Goal: Task Accomplishment & Management: Manage account settings

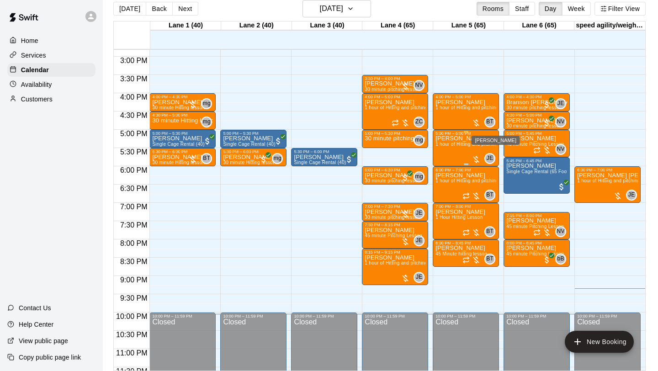
scroll to position [538, 0]
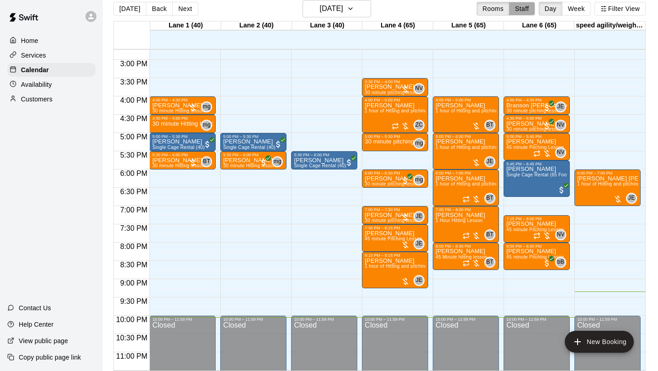
click at [525, 12] on button "Staff" at bounding box center [522, 9] width 26 height 14
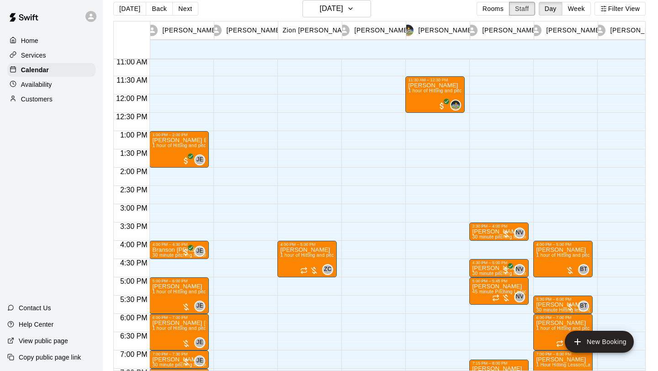
scroll to position [406, 0]
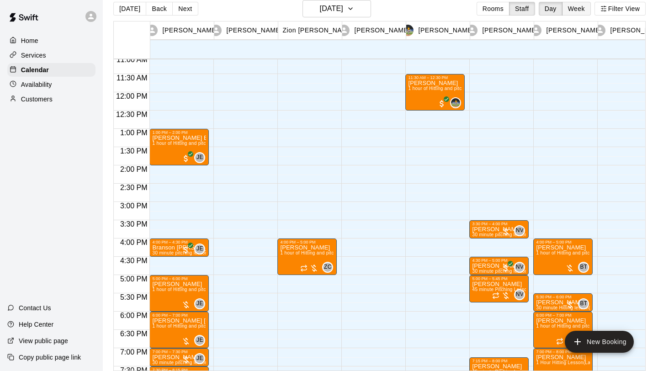
click at [577, 10] on button "Week" at bounding box center [576, 9] width 29 height 14
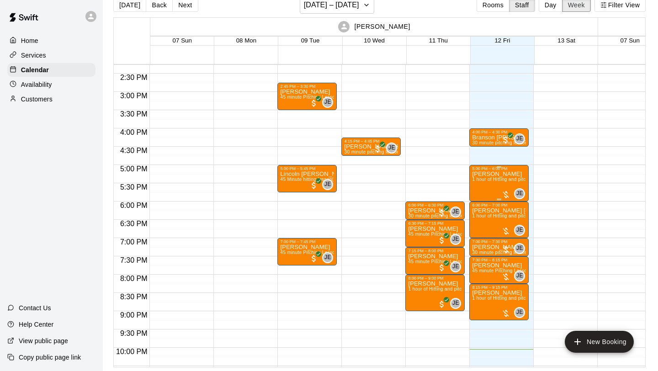
scroll to position [522, 0]
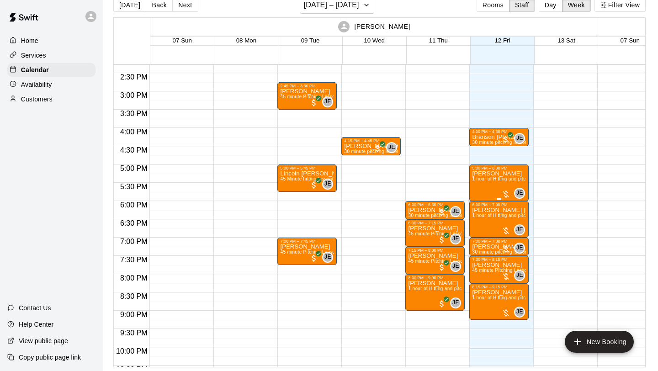
click at [507, 191] on div at bounding box center [505, 194] width 9 height 9
click at [511, 219] on img "edit" at bounding box center [511, 221] width 11 height 11
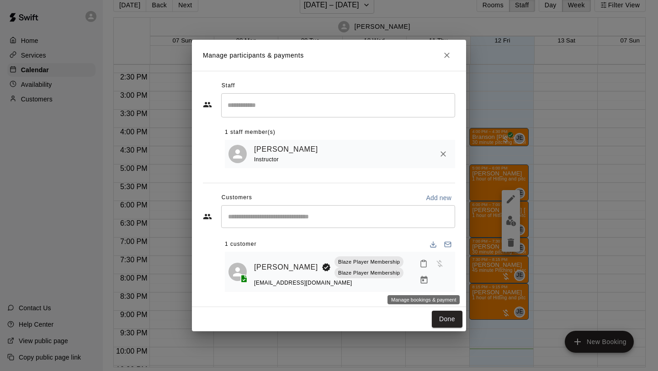
click at [421, 284] on icon "Manage bookings & payment" at bounding box center [424, 280] width 9 height 9
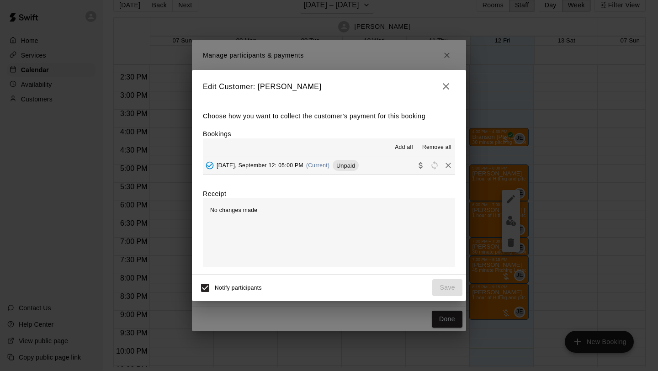
click at [385, 168] on button "[DATE], September 12: 05:00 PM (Current) Unpaid" at bounding box center [329, 165] width 252 height 17
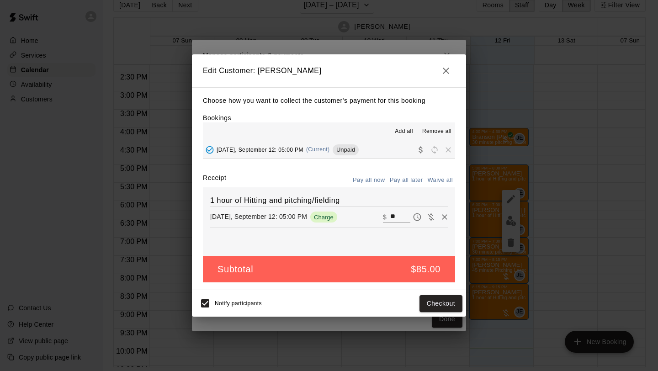
click at [440, 181] on button "Waive all" at bounding box center [440, 180] width 30 height 14
type input "*"
click at [452, 302] on button "Save" at bounding box center [447, 303] width 30 height 17
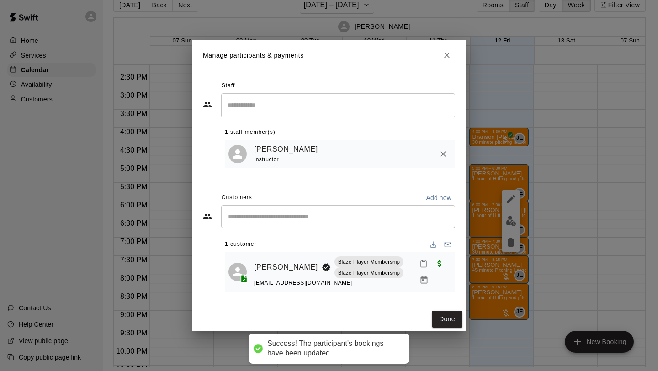
click at [448, 54] on icon "Close" at bounding box center [446, 55] width 5 height 5
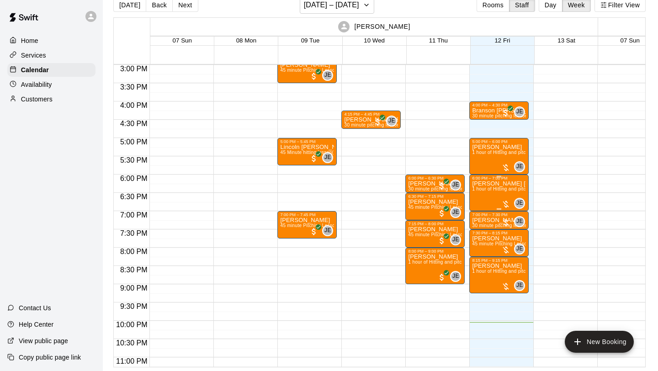
scroll to position [550, 0]
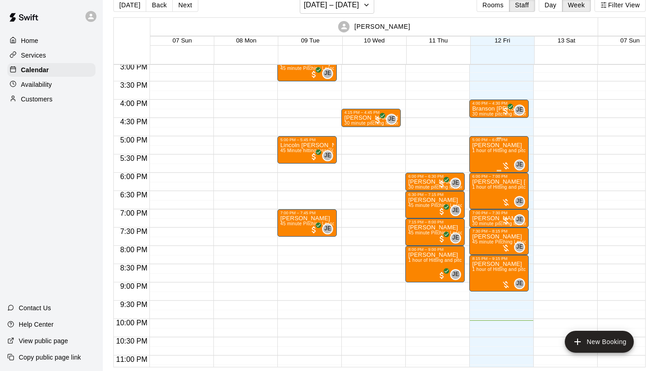
click at [504, 165] on div at bounding box center [505, 165] width 9 height 9
click at [506, 196] on img "edit" at bounding box center [511, 192] width 11 height 11
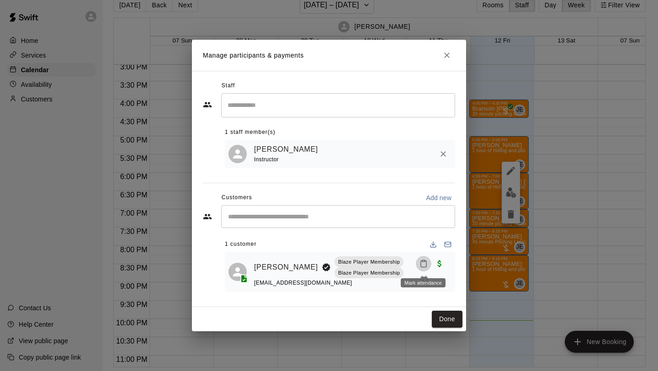
click at [423, 264] on icon "Mark attendance" at bounding box center [424, 264] width 8 height 8
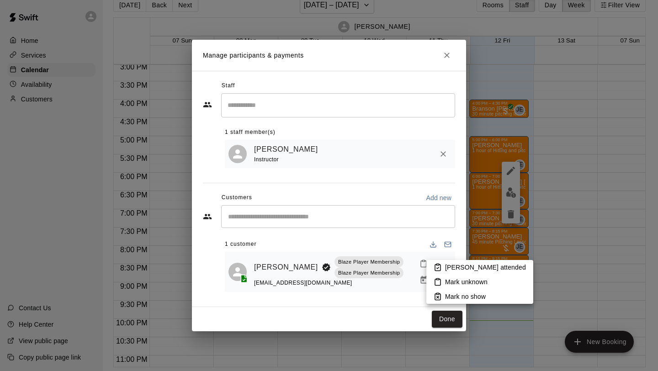
click at [432, 217] on div at bounding box center [329, 185] width 658 height 371
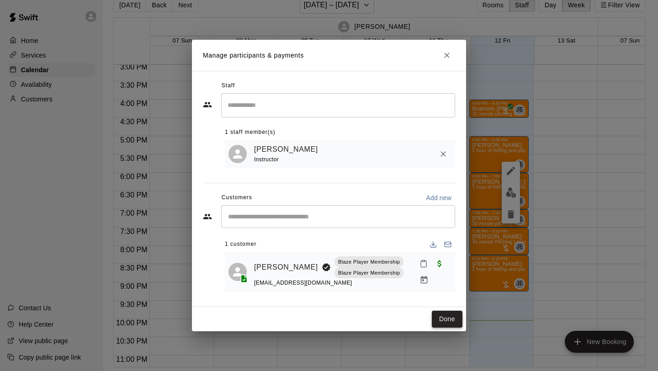
click at [442, 323] on button "Done" at bounding box center [447, 319] width 31 height 17
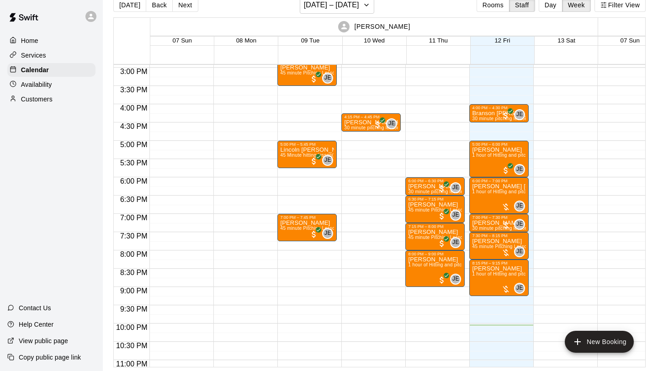
scroll to position [547, 0]
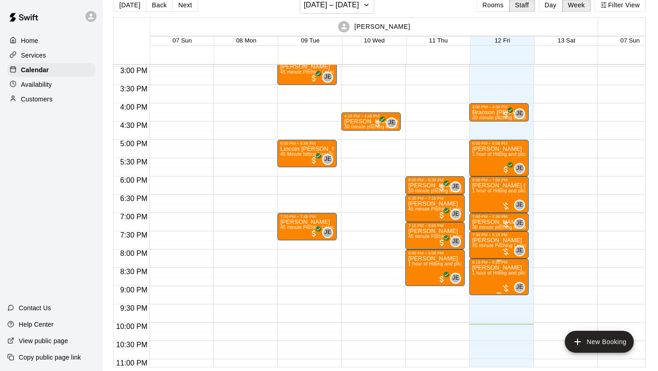
click at [507, 287] on div at bounding box center [505, 288] width 9 height 9
click at [509, 315] on img "edit" at bounding box center [511, 315] width 11 height 11
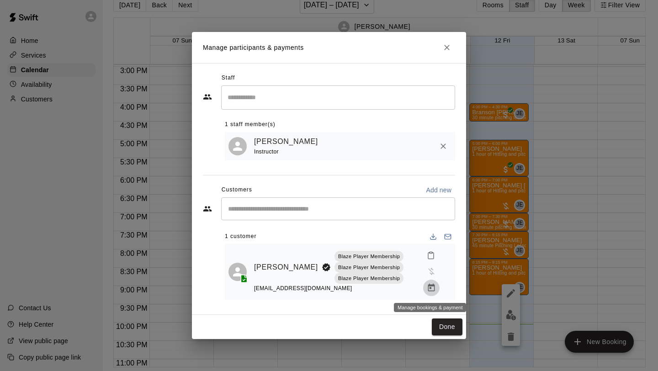
click at [428, 290] on icon "Manage bookings & payment" at bounding box center [431, 288] width 7 height 8
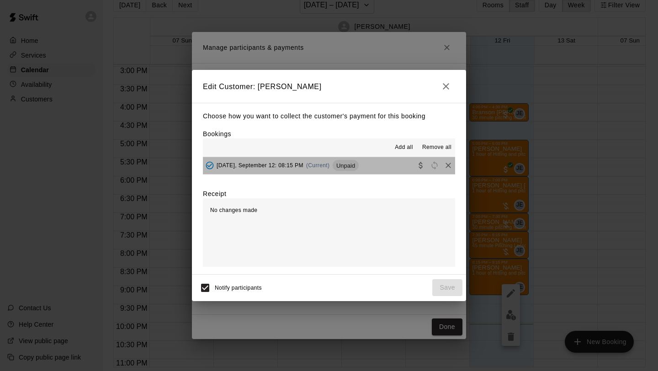
click at [379, 167] on button "[DATE], September 12: 08:15 PM (Current) Unpaid" at bounding box center [329, 165] width 252 height 17
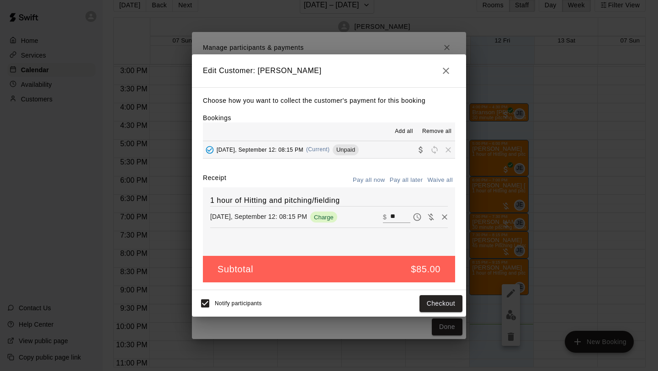
click at [432, 179] on button "Waive all" at bounding box center [440, 180] width 30 height 14
type input "*"
click at [447, 297] on button "Save" at bounding box center [447, 303] width 30 height 17
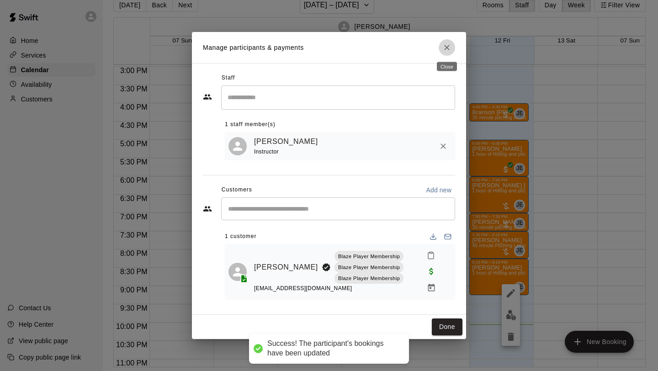
click at [446, 48] on icon "Close" at bounding box center [446, 47] width 5 height 5
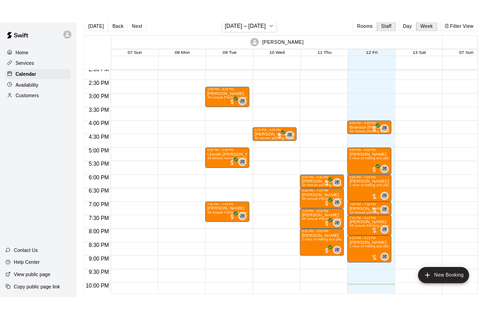
scroll to position [513, 0]
